Goal: Task Accomplishment & Management: Use online tool/utility

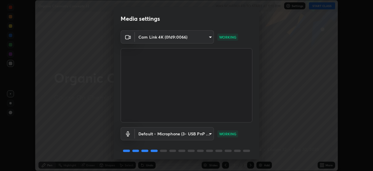
scroll to position [21, 0]
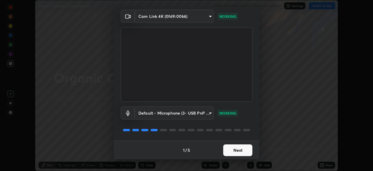
click at [239, 150] on button "Next" at bounding box center [237, 150] width 29 height 12
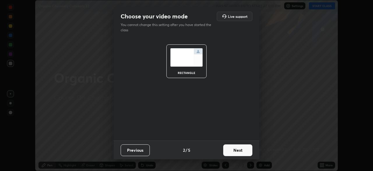
scroll to position [0, 0]
click at [238, 150] on button "Next" at bounding box center [237, 150] width 29 height 12
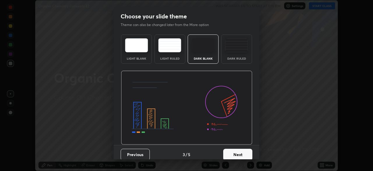
click at [241, 154] on button "Next" at bounding box center [237, 154] width 29 height 12
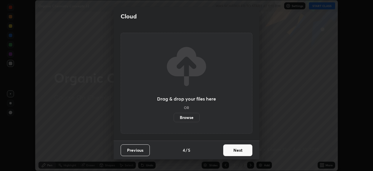
click at [245, 149] on button "Next" at bounding box center [237, 150] width 29 height 12
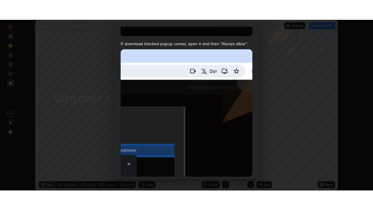
scroll to position [140, 0]
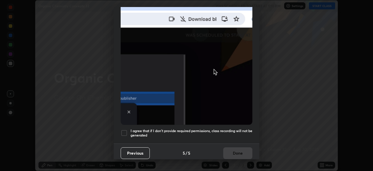
click at [125, 129] on div at bounding box center [124, 132] width 7 height 7
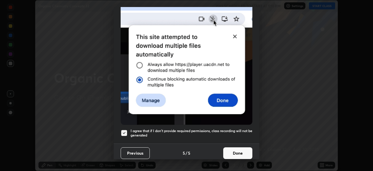
click at [238, 150] on button "Done" at bounding box center [237, 153] width 29 height 12
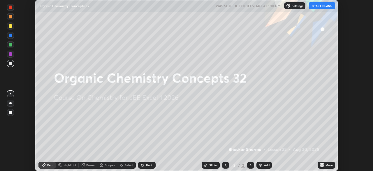
click at [267, 164] on div "Add" at bounding box center [267, 164] width 6 height 3
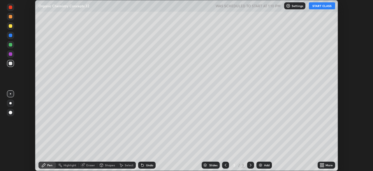
click at [329, 164] on div "More" at bounding box center [329, 164] width 7 height 3
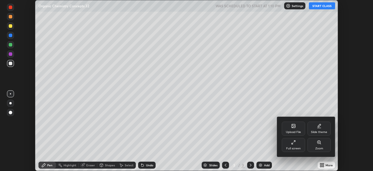
click at [294, 147] on div "Full screen" at bounding box center [293, 148] width 15 height 3
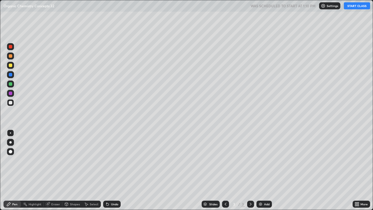
scroll to position [210, 373]
click at [358, 6] on button "START CLASS" at bounding box center [357, 5] width 26 height 7
click at [10, 66] on div at bounding box center [10, 65] width 3 height 3
click at [113, 170] on div "Undo" at bounding box center [114, 204] width 7 height 3
click at [10, 102] on div at bounding box center [10, 102] width 3 height 3
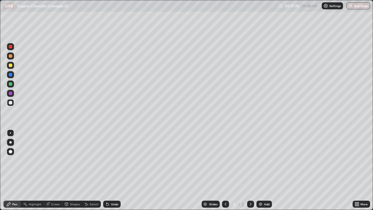
click at [10, 75] on div at bounding box center [10, 74] width 3 height 3
click at [11, 64] on div at bounding box center [10, 65] width 3 height 3
click at [268, 170] on div "Add" at bounding box center [264, 204] width 15 height 7
click at [11, 84] on div at bounding box center [10, 83] width 3 height 3
click at [11, 75] on div at bounding box center [10, 74] width 3 height 3
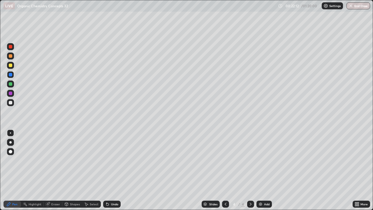
click at [11, 101] on div at bounding box center [10, 102] width 3 height 3
click at [225, 170] on icon at bounding box center [225, 204] width 5 height 5
click at [250, 170] on icon at bounding box center [250, 204] width 5 height 5
click at [57, 170] on div "Eraser" at bounding box center [55, 204] width 9 height 3
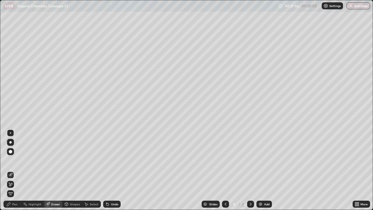
click at [16, 170] on div "Pen" at bounding box center [14, 204] width 5 height 3
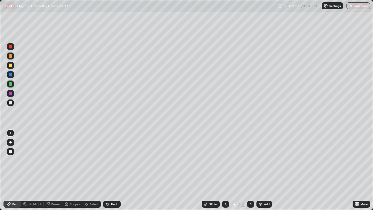
click at [11, 65] on div at bounding box center [10, 65] width 3 height 3
click at [250, 170] on icon at bounding box center [250, 204] width 5 height 5
click at [267, 170] on div "Add" at bounding box center [267, 204] width 6 height 3
click at [11, 85] on div at bounding box center [10, 83] width 3 height 3
click at [55, 170] on div "Eraser" at bounding box center [55, 204] width 9 height 3
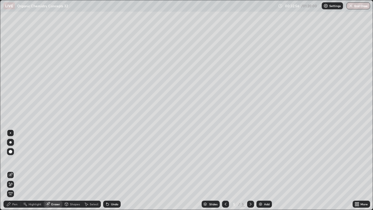
click at [19, 170] on div "Pen" at bounding box center [11, 204] width 17 height 7
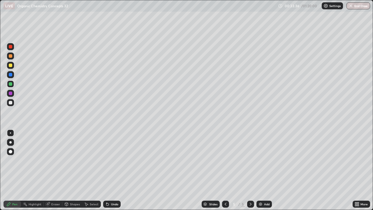
click at [250, 170] on icon at bounding box center [250, 204] width 5 height 5
click at [269, 170] on div "Add" at bounding box center [267, 204] width 6 height 3
click at [266, 170] on div "Add" at bounding box center [267, 204] width 6 height 3
click at [56, 170] on div "Eraser" at bounding box center [55, 204] width 9 height 3
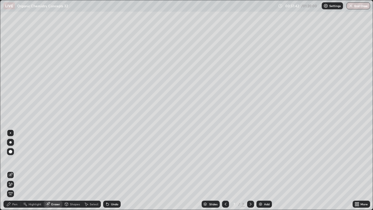
click at [17, 170] on div "Pen" at bounding box center [11, 204] width 17 height 7
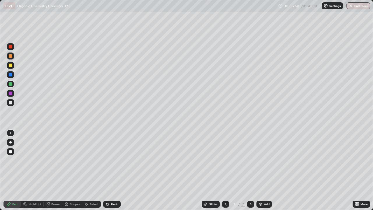
click at [10, 103] on div at bounding box center [10, 102] width 3 height 3
click at [56, 170] on div "Eraser" at bounding box center [55, 204] width 9 height 3
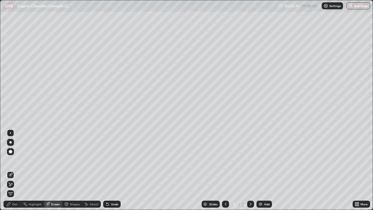
click at [18, 170] on div "Pen" at bounding box center [11, 204] width 17 height 7
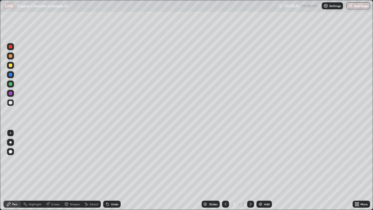
click at [57, 170] on div "Eraser" at bounding box center [55, 204] width 9 height 3
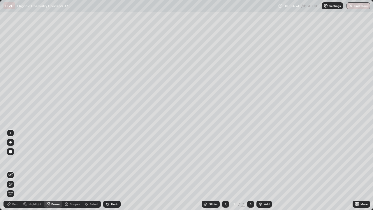
click at [15, 170] on div "Pen" at bounding box center [14, 204] width 5 height 3
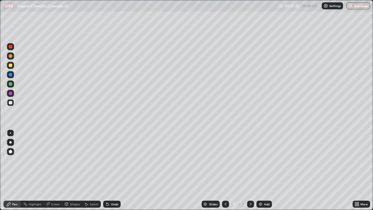
click at [250, 170] on icon at bounding box center [251, 204] width 2 height 3
click at [268, 170] on div "Add" at bounding box center [267, 204] width 6 height 3
click at [113, 170] on div "Undo" at bounding box center [114, 204] width 7 height 3
click at [250, 170] on icon at bounding box center [250, 204] width 5 height 5
click at [268, 170] on div "Add" at bounding box center [264, 204] width 15 height 7
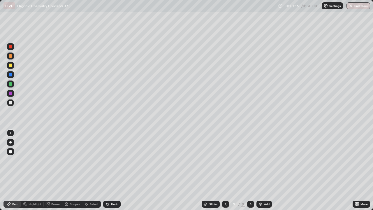
click at [250, 170] on icon at bounding box center [250, 204] width 5 height 5
click at [266, 170] on div "Add" at bounding box center [267, 204] width 6 height 3
click at [114, 170] on div "Undo" at bounding box center [114, 204] width 7 height 3
click at [11, 86] on div at bounding box center [10, 83] width 7 height 7
click at [363, 9] on button "End Class" at bounding box center [359, 5] width 24 height 7
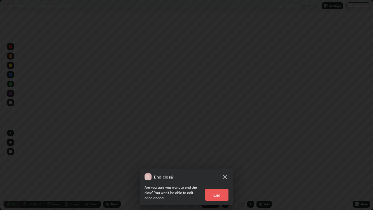
click at [220, 170] on button "End" at bounding box center [216, 195] width 23 height 12
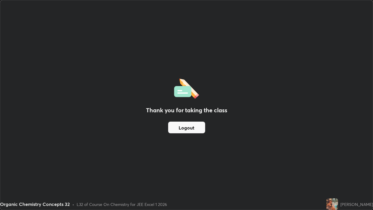
click at [205, 128] on button "Logout" at bounding box center [186, 128] width 37 height 12
click at [201, 129] on button "Logout" at bounding box center [186, 128] width 37 height 12
click at [199, 128] on button "Logout" at bounding box center [186, 128] width 37 height 12
